Goal: Task Accomplishment & Management: Use online tool/utility

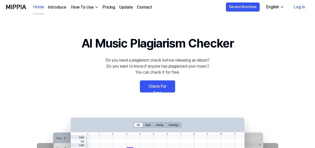
click at [300, 7] on link "Log in" at bounding box center [299, 7] width 19 height 14
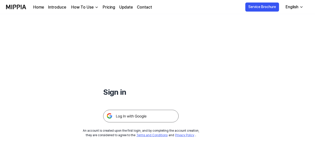
click at [134, 118] on img at bounding box center [141, 116] width 76 height 13
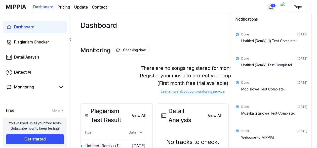
click at [270, 7] on html "Dashboard Pricing Update Contact 1 Pepe Dashboard Plagiarism Checker Detail Ana…" at bounding box center [158, 74] width 317 height 148
click at [194, 16] on html "Dashboard Pricing Update Contact Pepe Dashboard Plagiarism Checker Detail Anays…" at bounding box center [158, 74] width 317 height 148
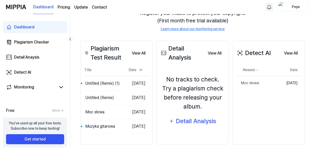
scroll to position [69, 0]
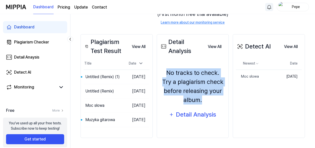
drag, startPoint x: 167, startPoint y: 73, endPoint x: 219, endPoint y: 103, distance: 60.5
click at [219, 103] on div "No tracks to check. Try a plagiarism check before releasing your album." at bounding box center [193, 86] width 66 height 36
copy div "No tracks to check. Try a plagiarism check before releasing your album."
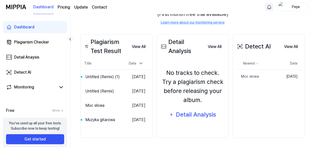
click at [143, 28] on div "Plagiarism Test Result View All Plagiarism Test Result Title Date Untitled (Rem…" at bounding box center [193, 86] width 225 height 124
click at [37, 42] on div "Plagiarism Checker" at bounding box center [31, 42] width 35 height 6
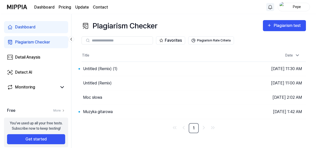
scroll to position [0, 0]
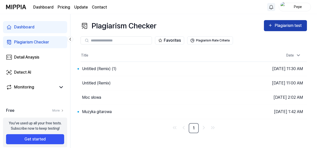
click at [280, 25] on div "Plagiarism test" at bounding box center [289, 25] width 28 height 7
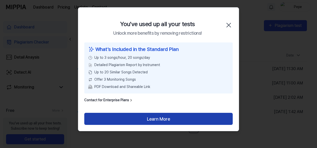
click at [162, 119] on button "Learn More" at bounding box center [158, 119] width 149 height 12
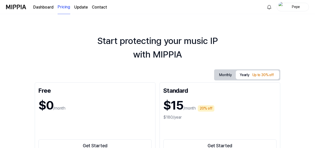
click at [82, 8] on link "Update" at bounding box center [81, 7] width 14 height 6
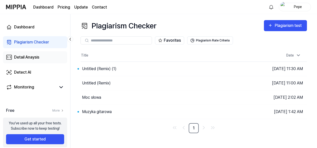
click at [35, 58] on div "Detail Anaysis" at bounding box center [26, 57] width 25 height 6
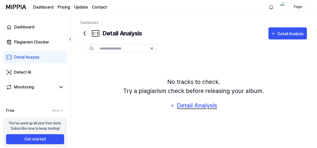
click at [199, 107] on div "Detail Analysis" at bounding box center [197, 106] width 41 height 10
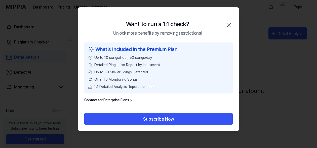
click at [229, 26] on icon "button" at bounding box center [229, 25] width 4 height 4
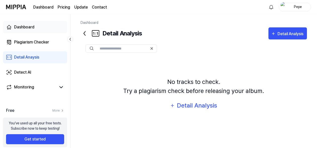
click at [23, 26] on div "Dashboard" at bounding box center [24, 27] width 20 height 6
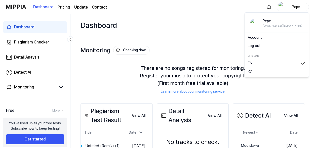
click at [282, 8] on img "button" at bounding box center [282, 7] width 6 height 10
click at [255, 46] on button "Log out" at bounding box center [277, 45] width 58 height 5
